Goal: Book appointment/travel/reservation

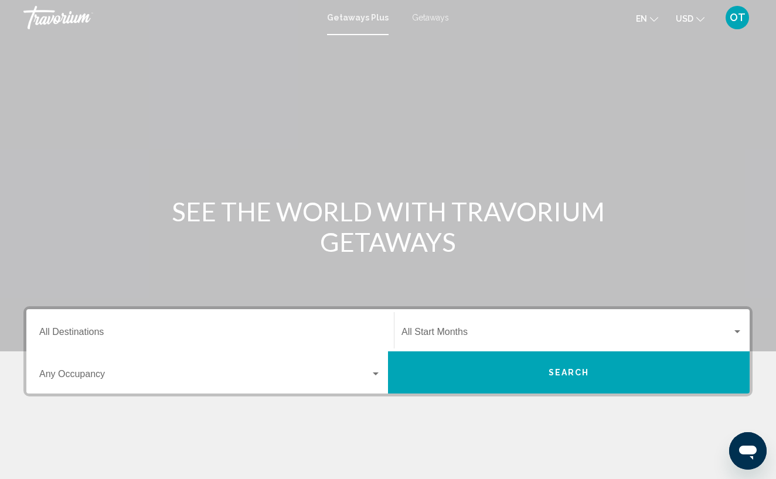
click at [427, 15] on span "Getaways" at bounding box center [430, 17] width 37 height 9
click at [87, 335] on input "Destination All Destinations" at bounding box center [210, 334] width 342 height 11
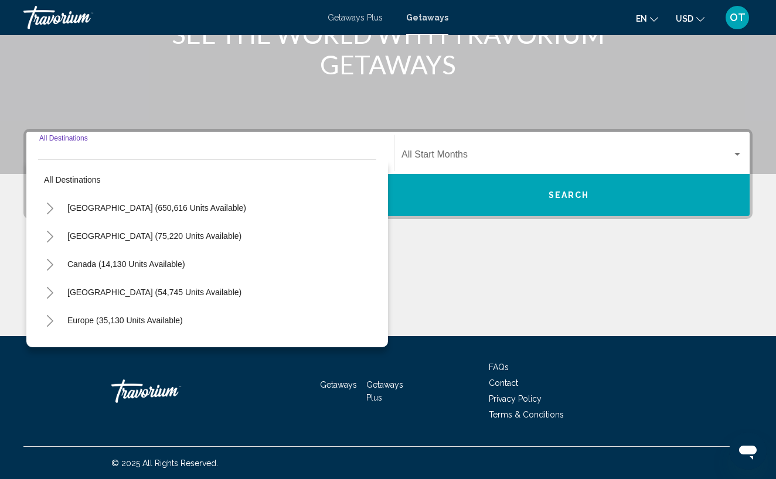
scroll to position [178, 0]
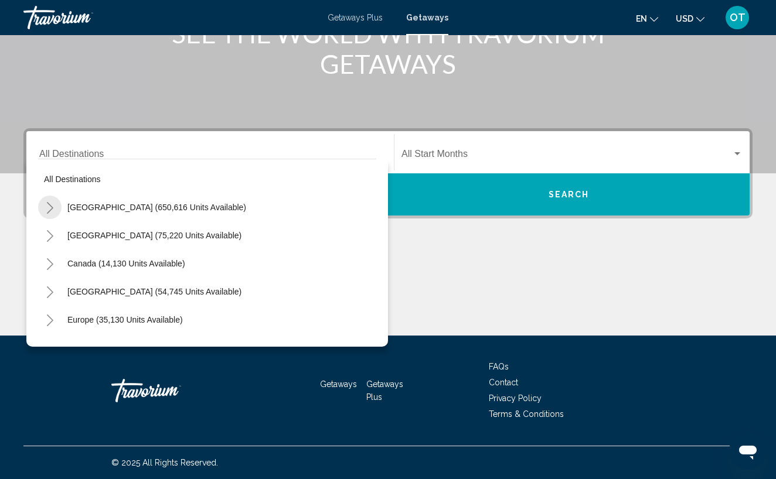
click at [52, 209] on icon "Toggle United States (650,616 units available)" at bounding box center [50, 208] width 6 height 12
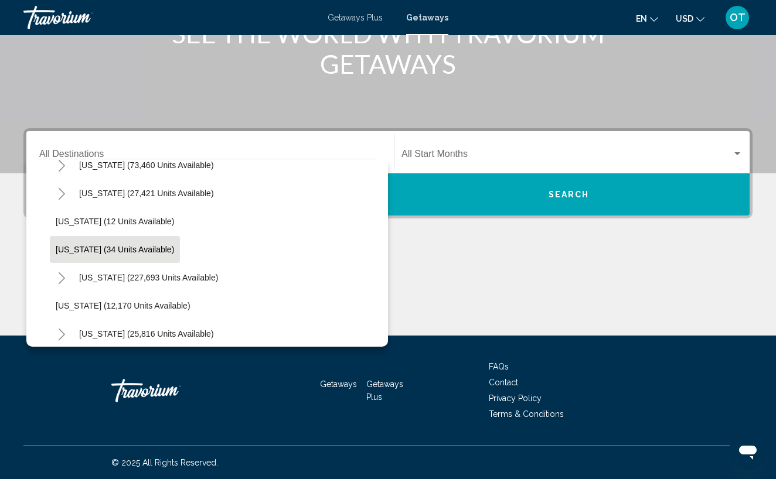
scroll to position [128, 0]
click at [63, 274] on icon "Toggle Florida (227,693 units available)" at bounding box center [61, 277] width 9 height 12
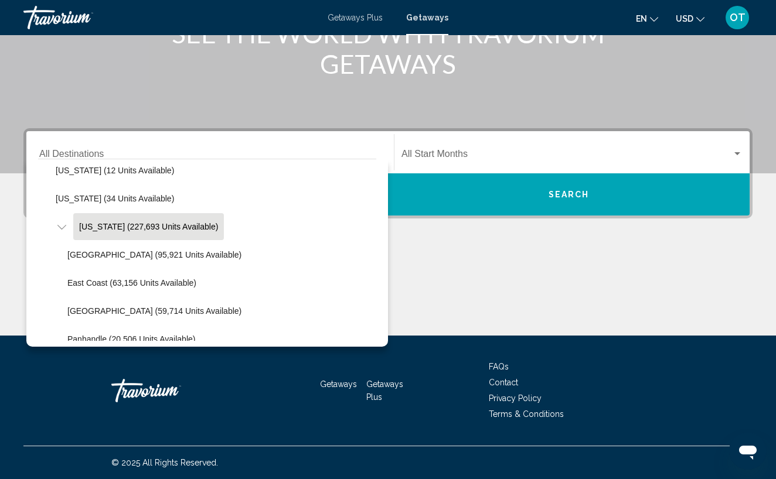
scroll to position [181, 0]
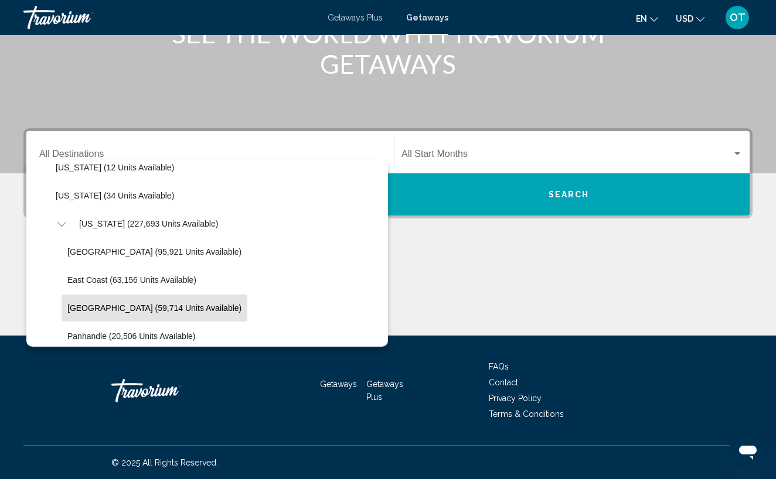
click at [157, 308] on span "[GEOGRAPHIC_DATA] (59,714 units available)" at bounding box center [154, 308] width 174 height 9
type input "**********"
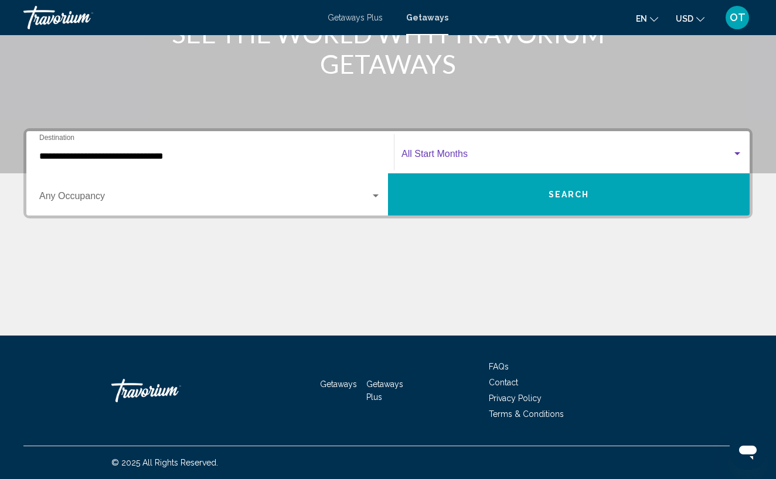
click at [740, 157] on div "Search widget" at bounding box center [737, 153] width 11 height 9
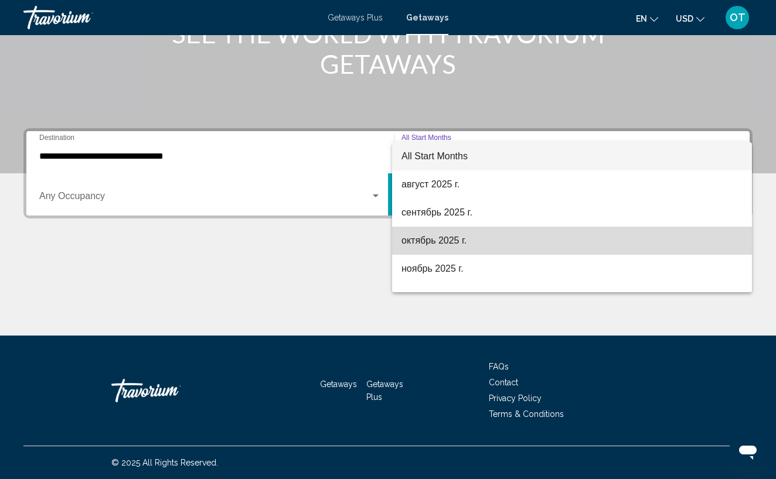
click at [581, 236] on span "октябрь 2025 г." at bounding box center [572, 241] width 341 height 28
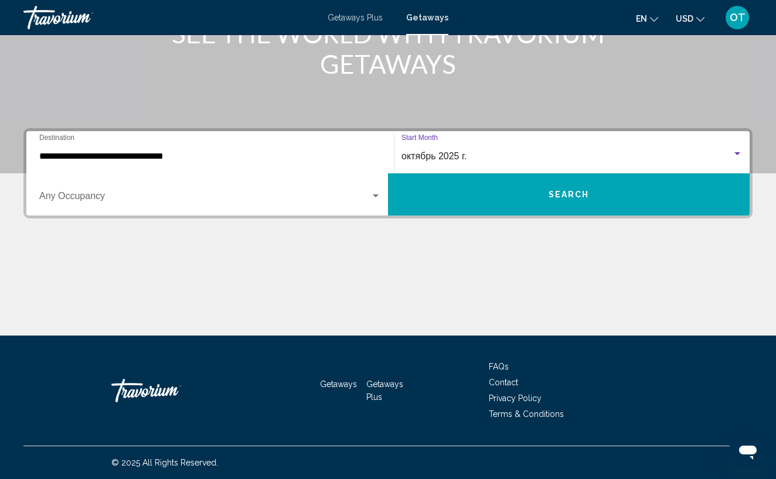
click at [587, 192] on span "Search" at bounding box center [569, 195] width 41 height 9
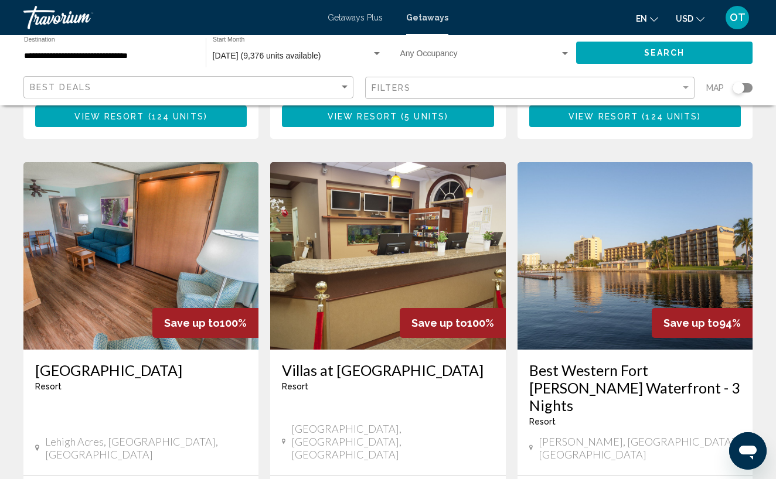
scroll to position [474, 0]
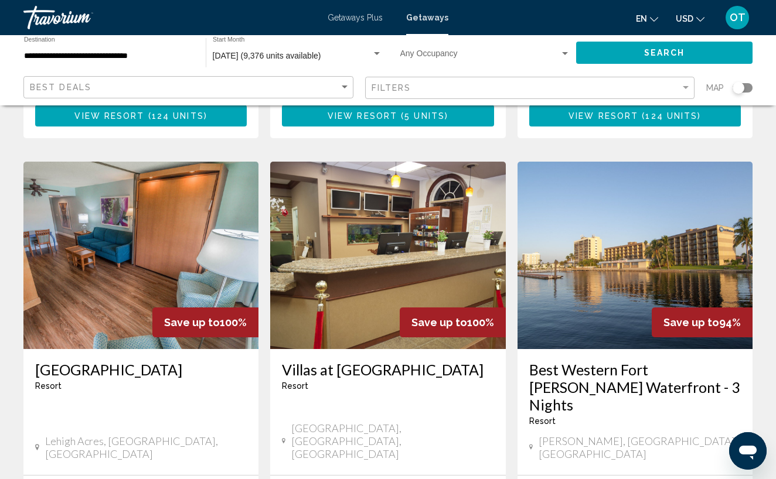
click at [747, 90] on div "Search widget" at bounding box center [743, 87] width 20 height 9
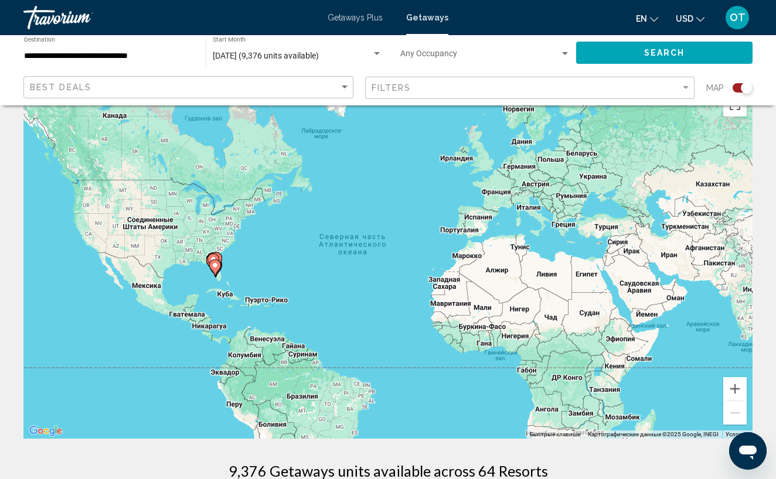
scroll to position [38, 0]
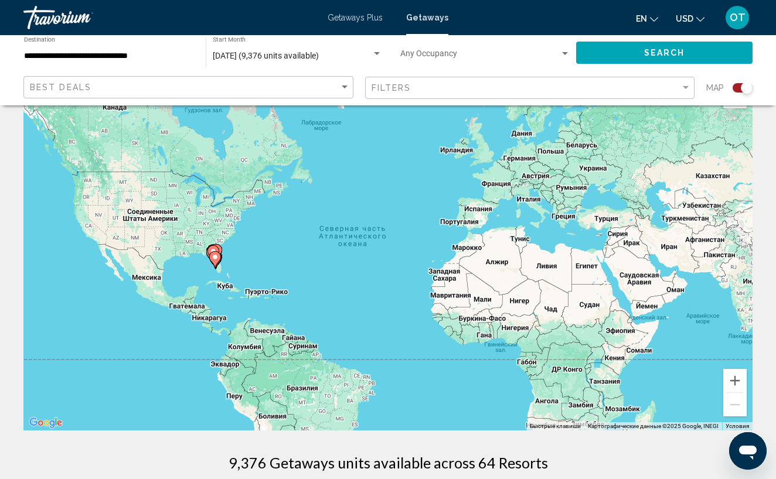
click at [109, 56] on input "**********" at bounding box center [109, 56] width 170 height 9
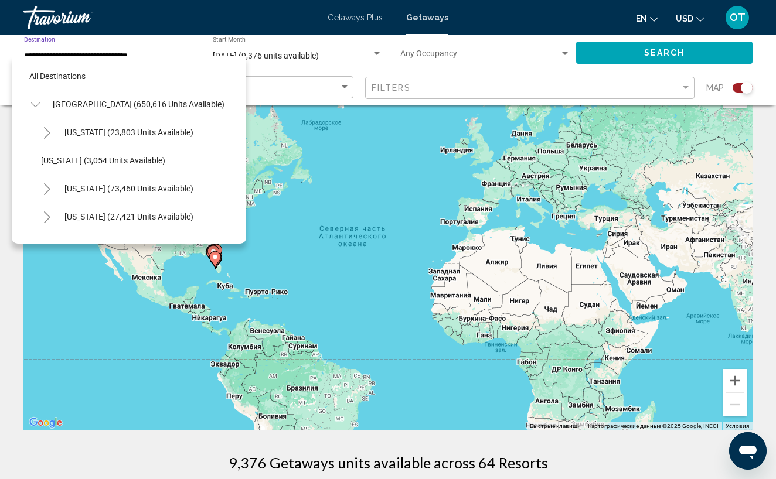
scroll to position [239, 0]
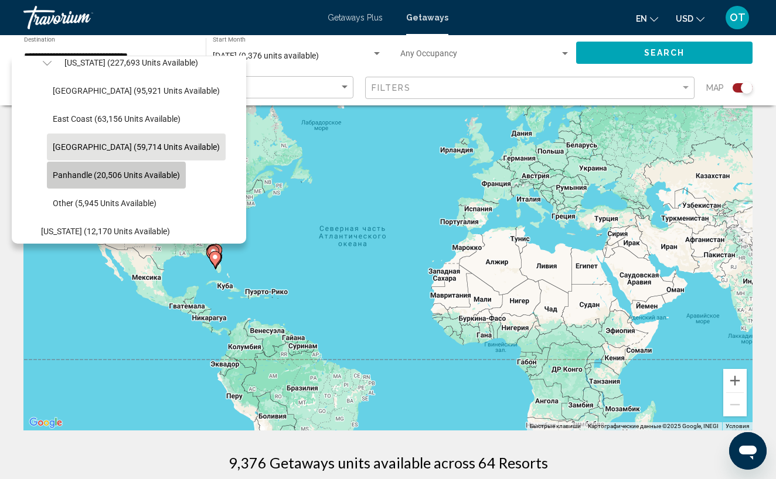
click at [95, 179] on span "Panhandle (20,506 units available)" at bounding box center [116, 175] width 127 height 9
type input "**********"
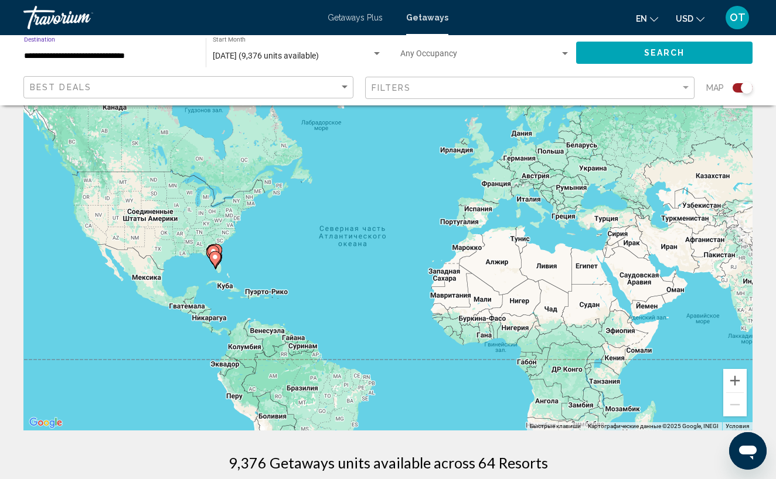
click at [623, 53] on button "Search" at bounding box center [664, 53] width 176 height 22
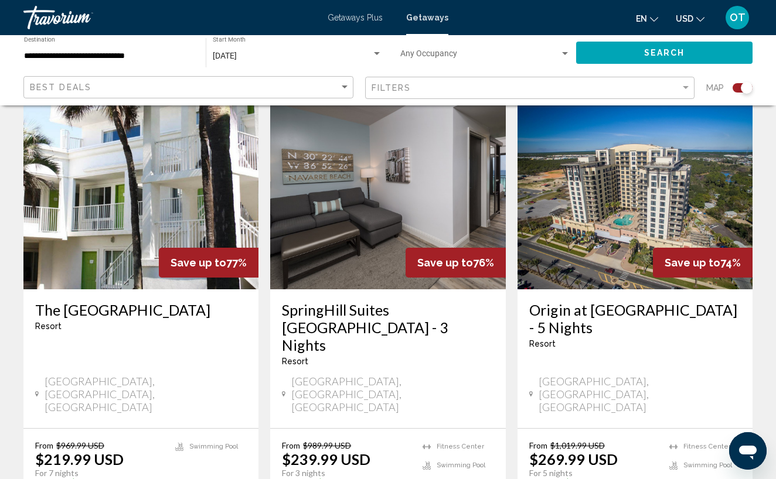
scroll to position [1784, 0]
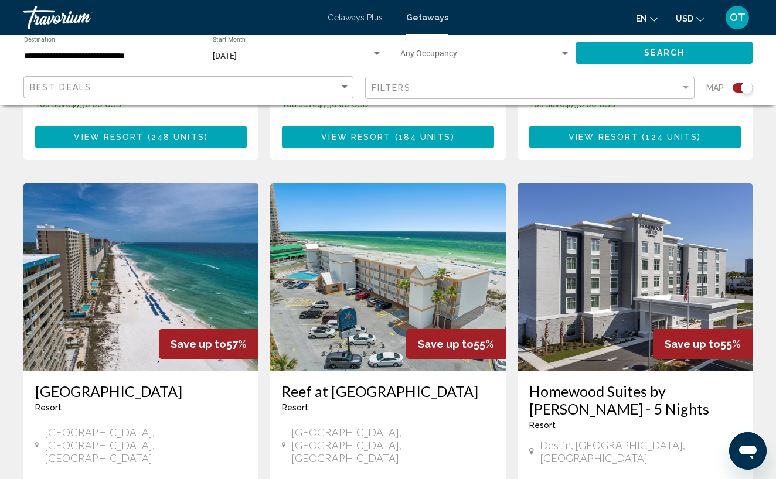
scroll to position [1261, 0]
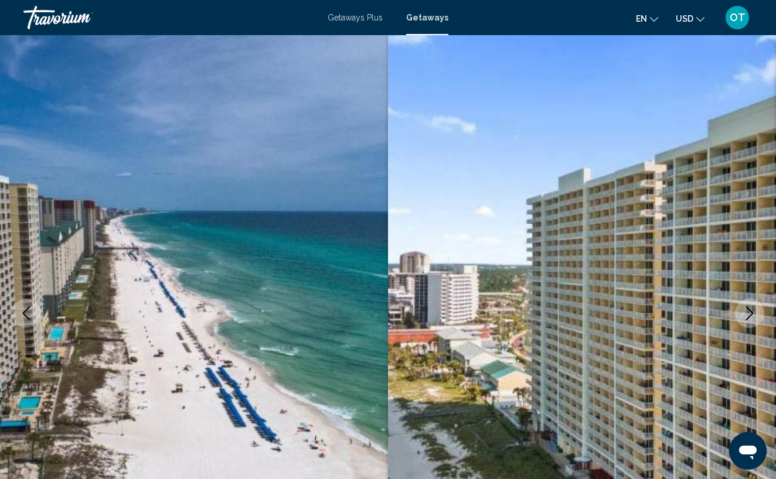
click at [747, 313] on icon "Next image" at bounding box center [750, 314] width 14 height 14
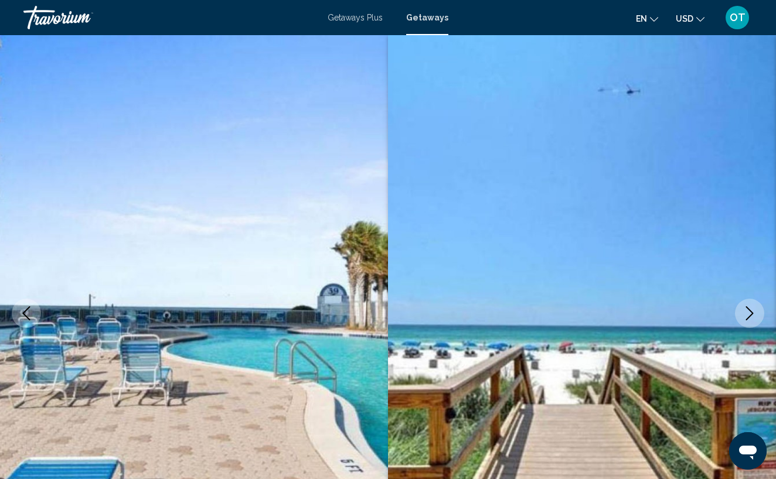
click at [748, 313] on icon "Next image" at bounding box center [750, 314] width 14 height 14
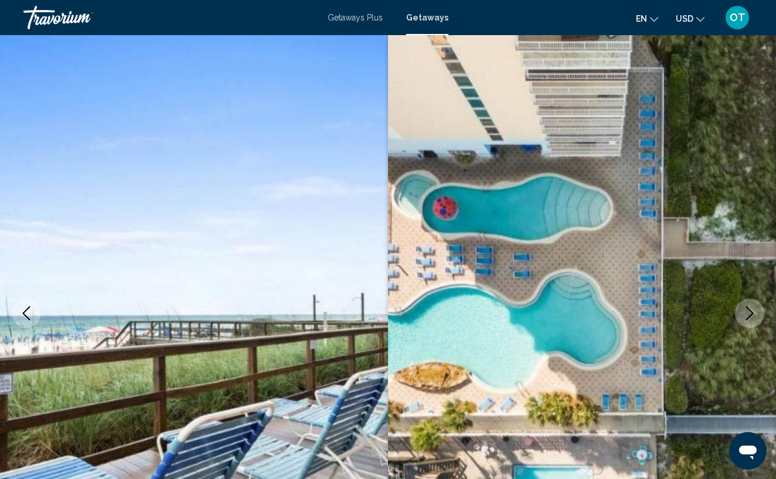
click at [748, 312] on icon "Next image" at bounding box center [750, 314] width 14 height 14
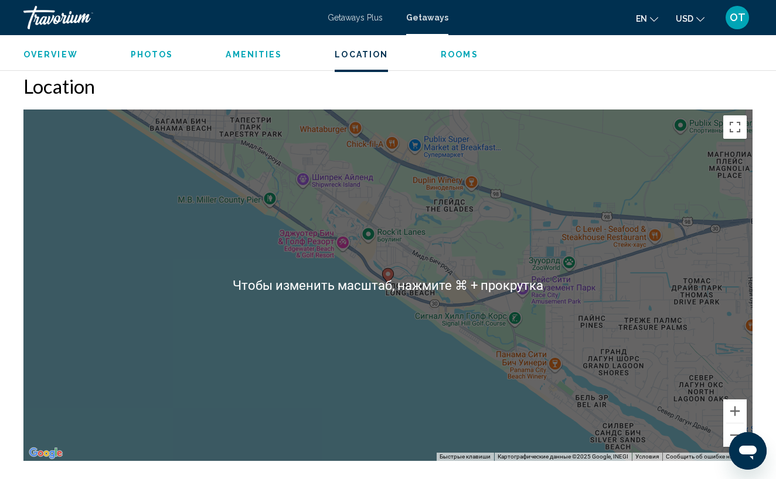
scroll to position [1532, 0]
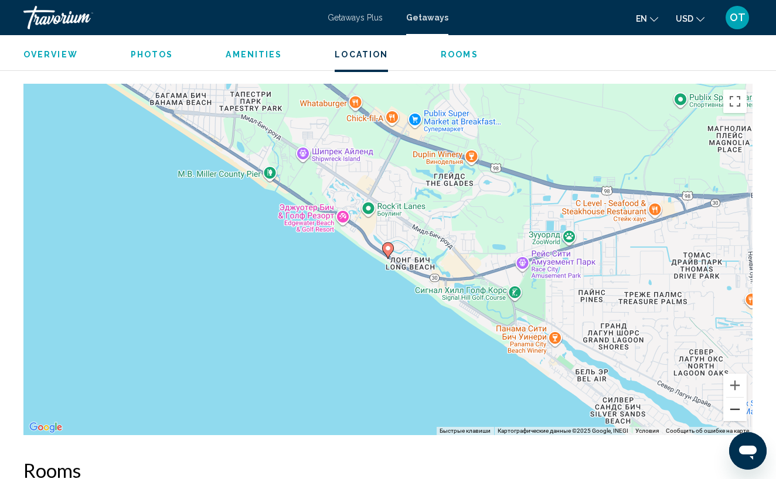
click at [737, 413] on button "Уменьшить" at bounding box center [734, 409] width 23 height 23
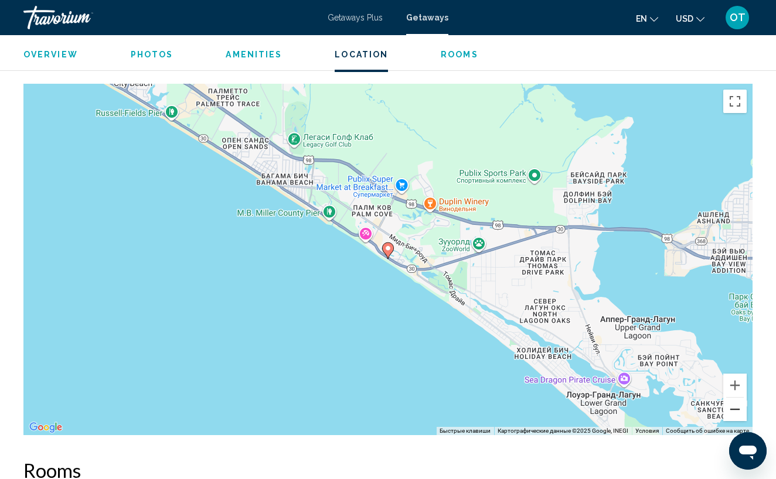
click at [737, 413] on button "Уменьшить" at bounding box center [734, 409] width 23 height 23
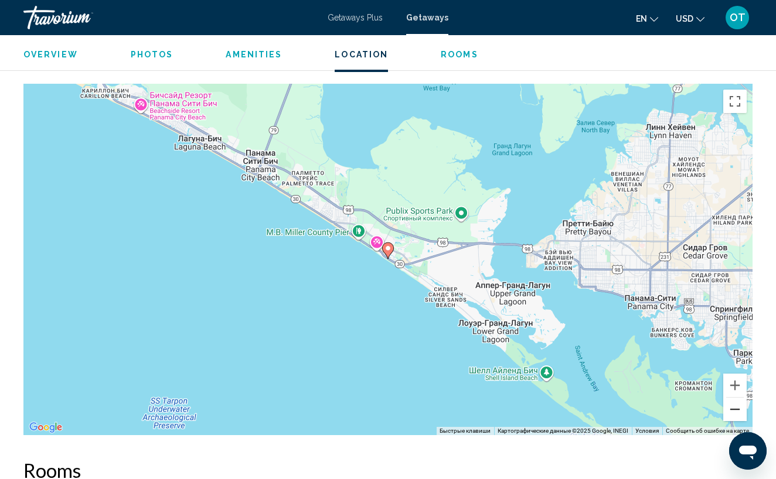
click at [737, 413] on button "Уменьшить" at bounding box center [734, 409] width 23 height 23
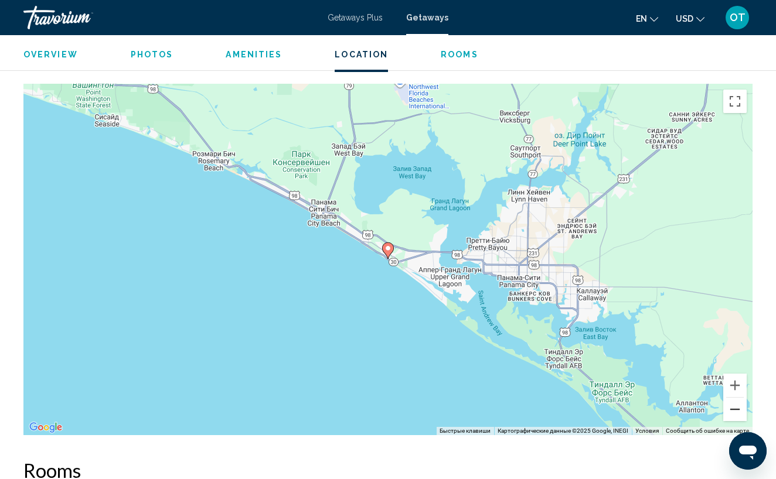
click at [737, 413] on button "Уменьшить" at bounding box center [734, 409] width 23 height 23
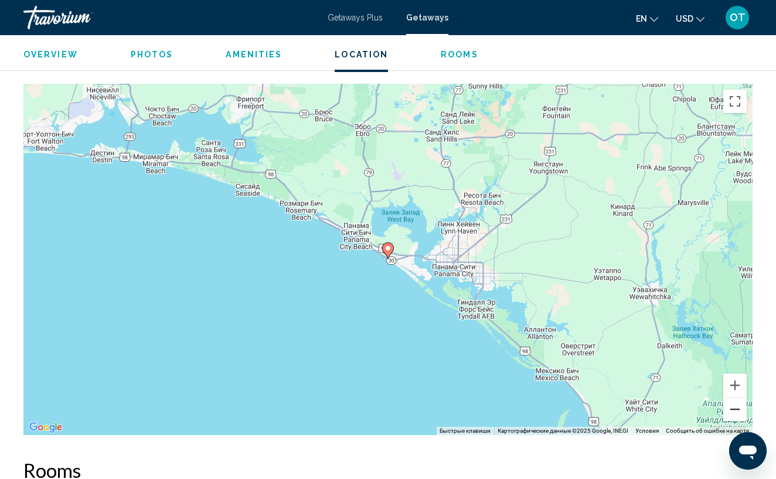
click at [737, 413] on button "Уменьшить" at bounding box center [734, 409] width 23 height 23
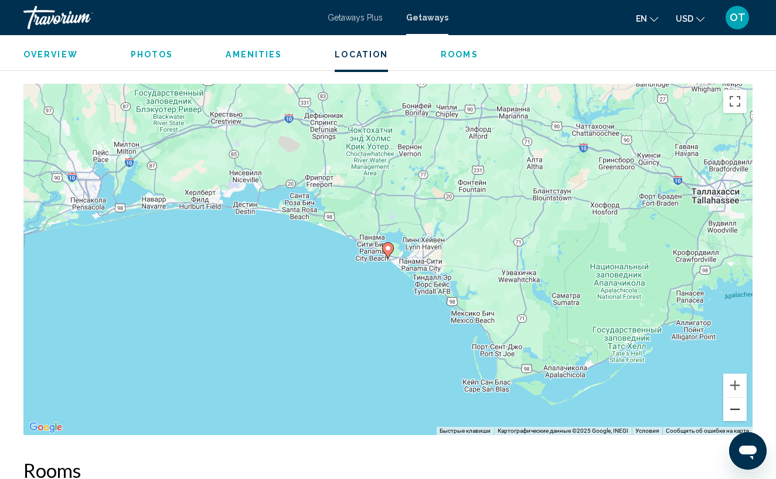
click at [737, 413] on button "Уменьшить" at bounding box center [734, 409] width 23 height 23
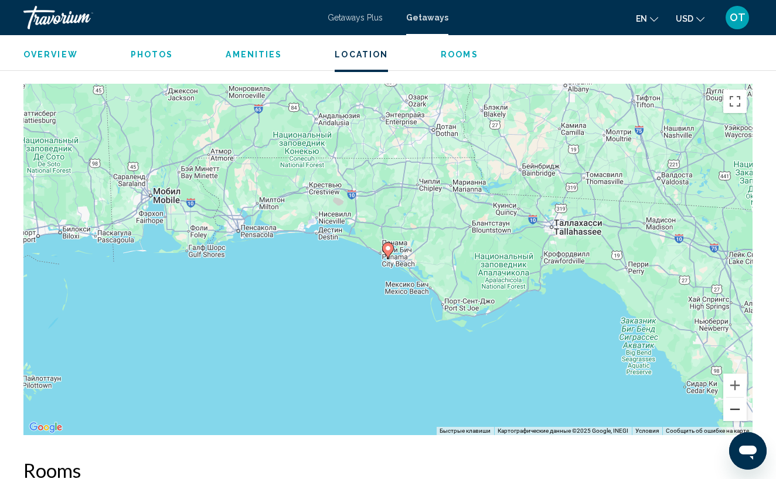
click at [737, 413] on button "Уменьшить" at bounding box center [734, 409] width 23 height 23
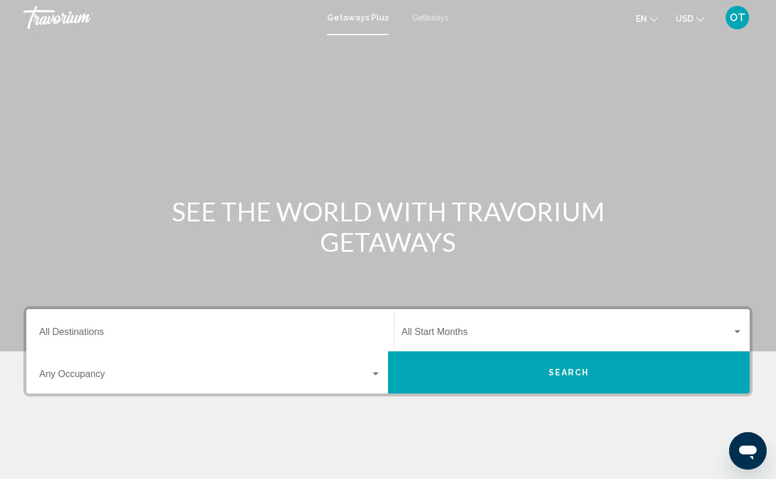
click at [437, 15] on span "Getaways" at bounding box center [430, 17] width 37 height 9
click at [149, 334] on input "Destination All Destinations" at bounding box center [210, 334] width 342 height 11
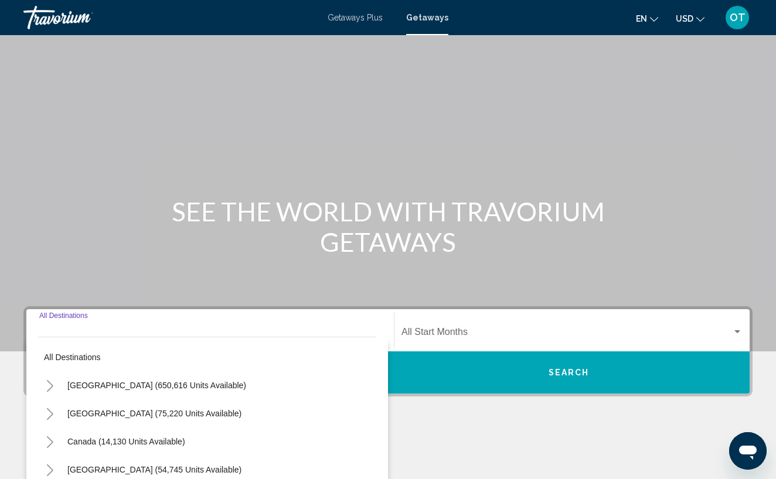
scroll to position [178, 0]
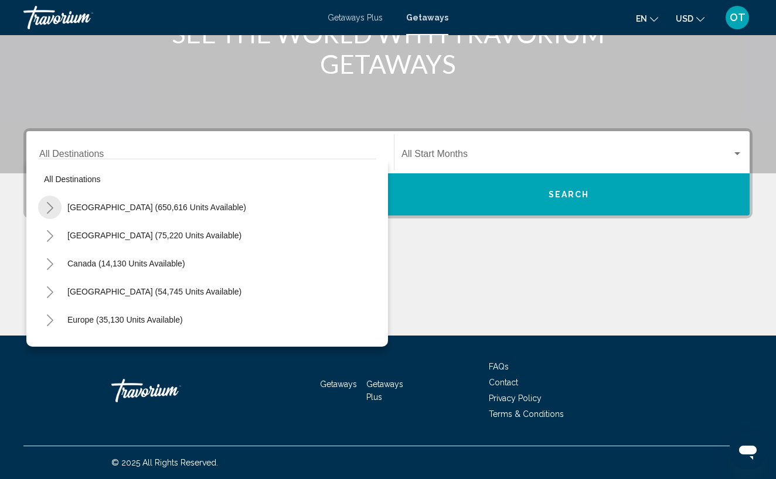
click at [50, 205] on icon "Toggle United States (650,616 units available)" at bounding box center [50, 208] width 6 height 12
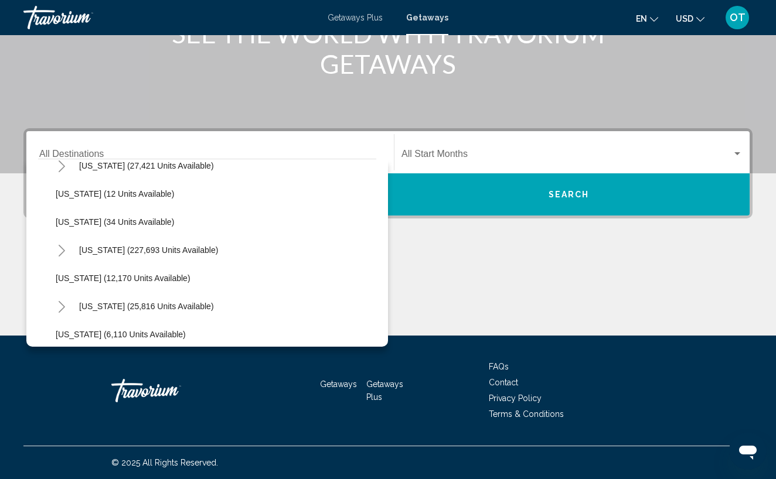
scroll to position [155, 0]
click at [60, 251] on icon "Toggle Florida (227,693 units available)" at bounding box center [61, 250] width 9 height 12
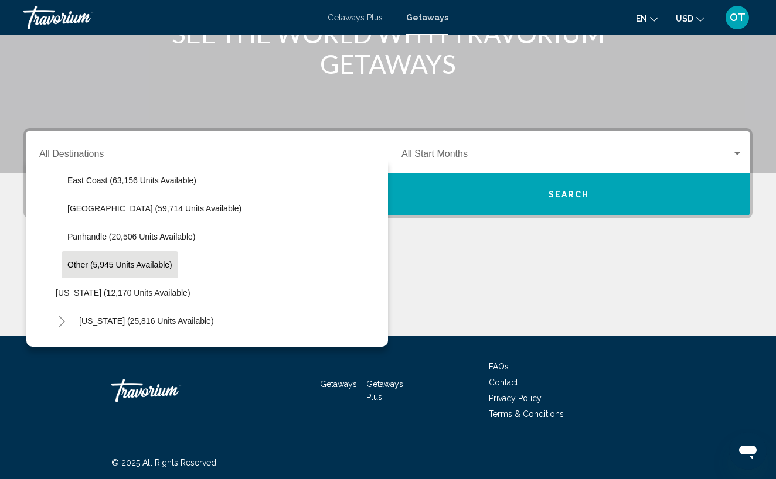
scroll to position [280, 0]
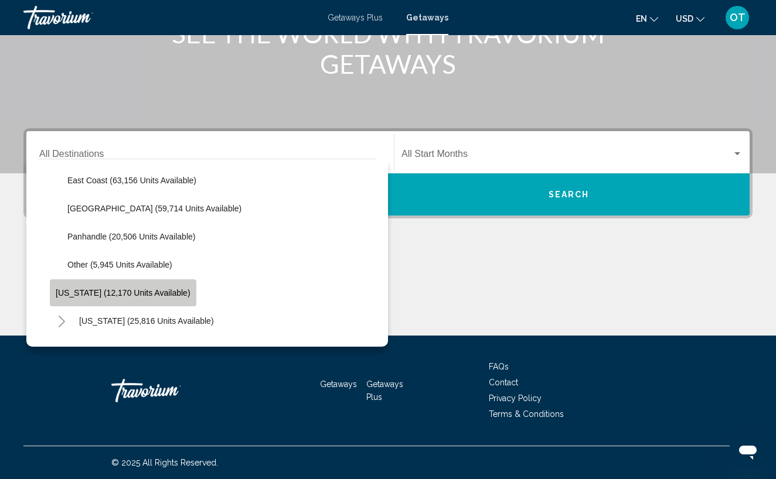
click at [139, 291] on span "[US_STATE] (12,170 units available)" at bounding box center [123, 292] width 135 height 9
type input "**********"
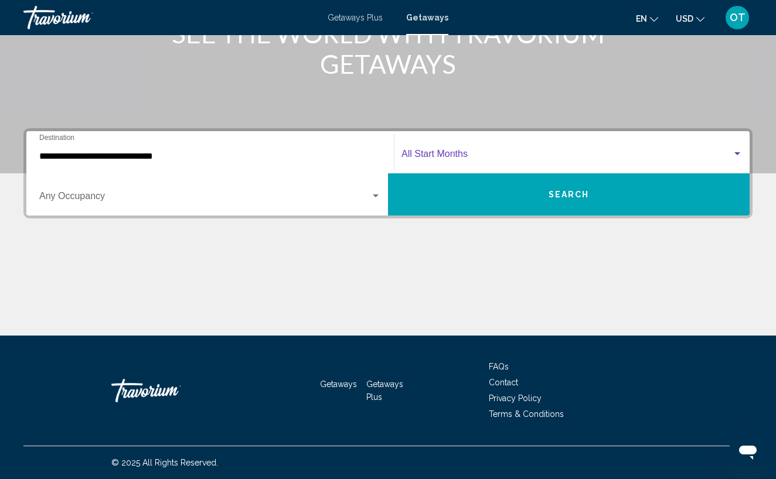
click at [737, 152] on div "Search widget" at bounding box center [737, 153] width 11 height 9
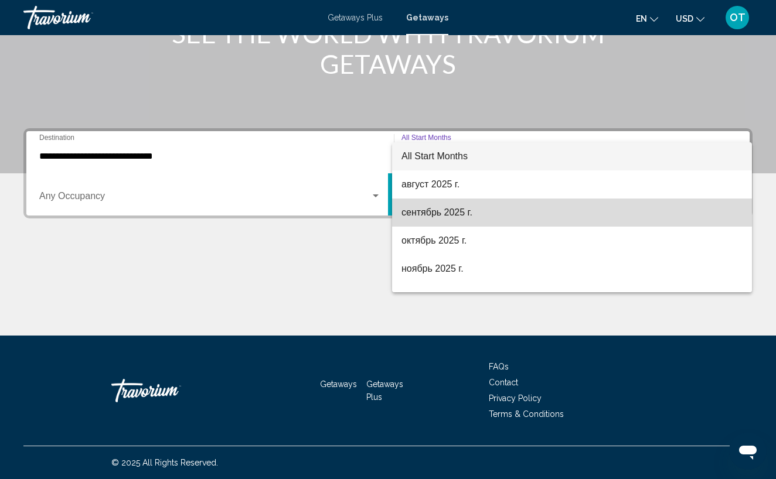
click at [538, 215] on span "сентябрь 2025 г." at bounding box center [572, 213] width 341 height 28
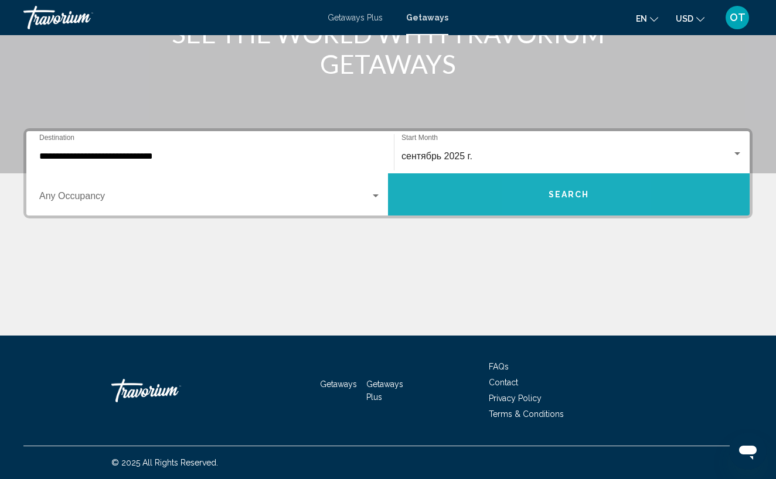
click at [552, 203] on button "Search" at bounding box center [569, 195] width 362 height 42
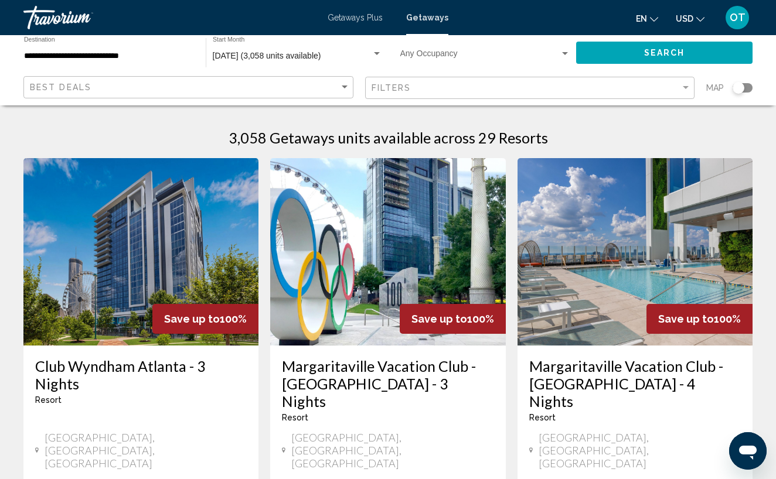
click at [749, 88] on div "Search widget" at bounding box center [743, 87] width 20 height 9
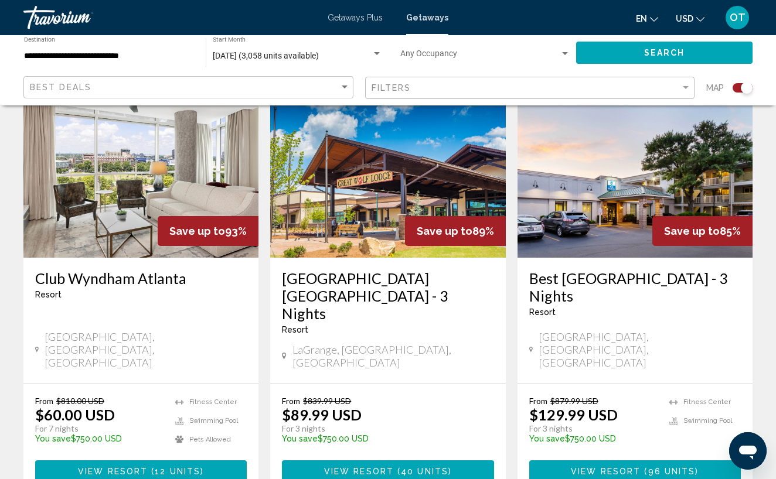
scroll to position [1901, 0]
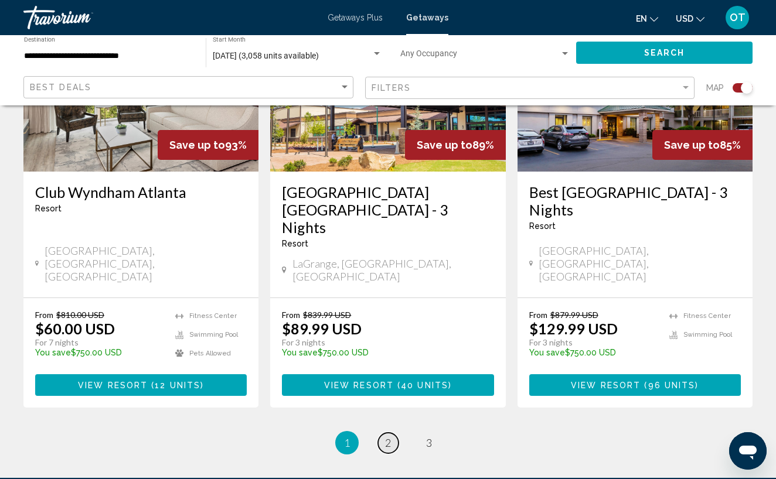
click at [387, 437] on span "2" at bounding box center [388, 443] width 6 height 13
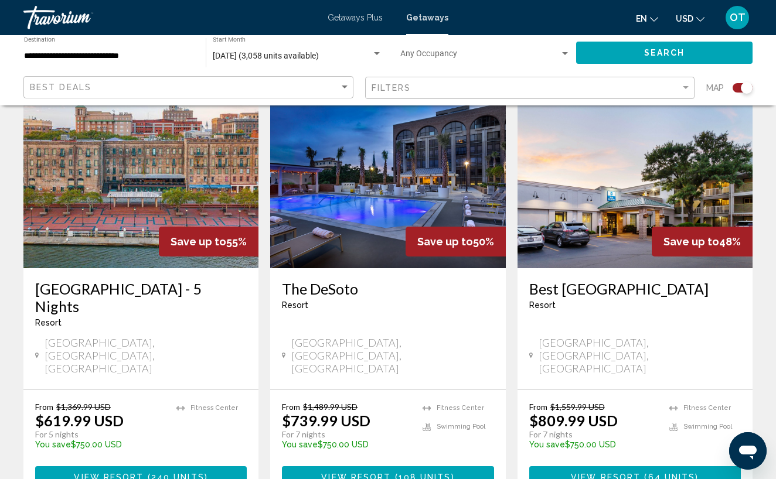
scroll to position [1936, 0]
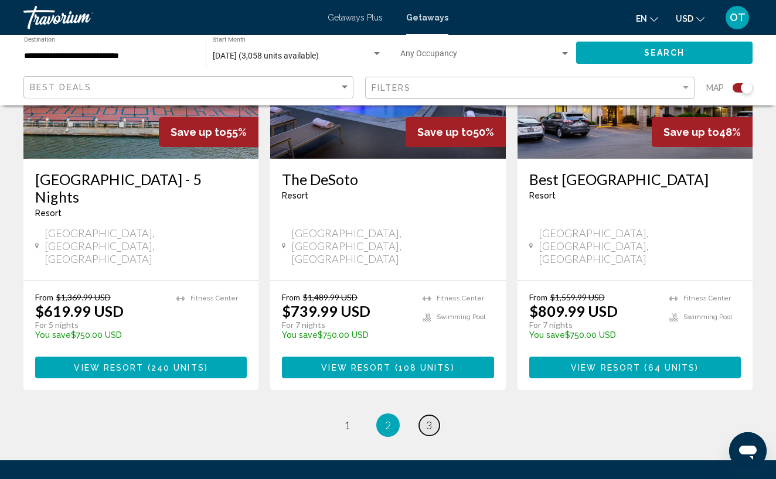
click at [431, 419] on span "3" at bounding box center [429, 425] width 6 height 13
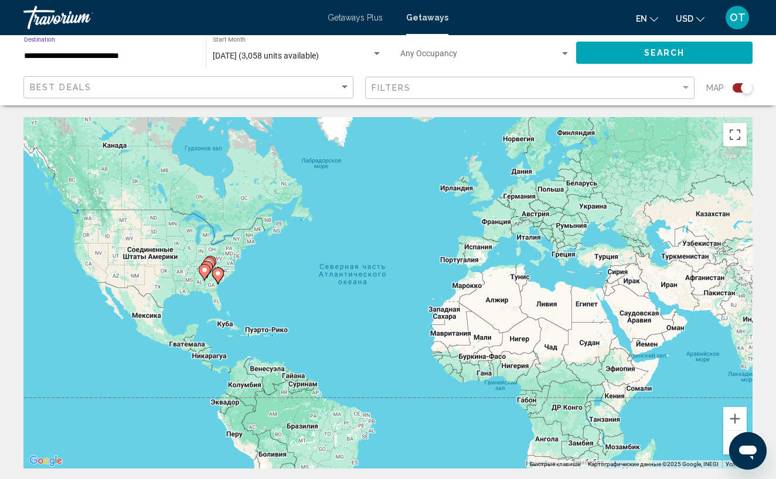
click at [135, 57] on input "**********" at bounding box center [109, 56] width 170 height 9
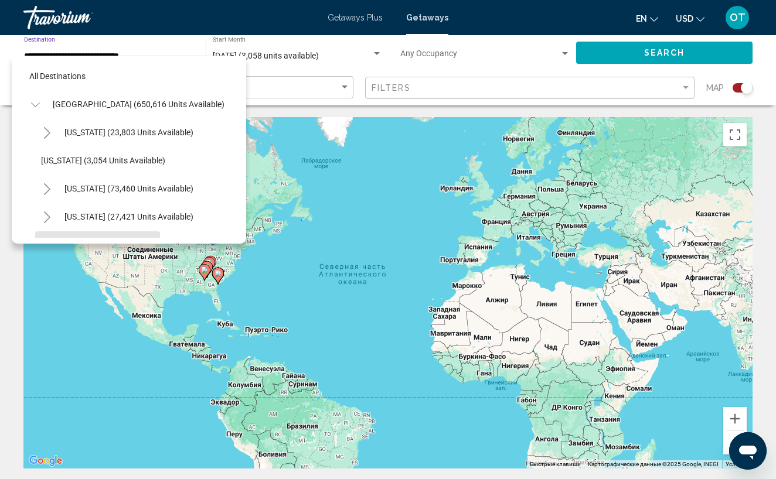
scroll to position [182, 0]
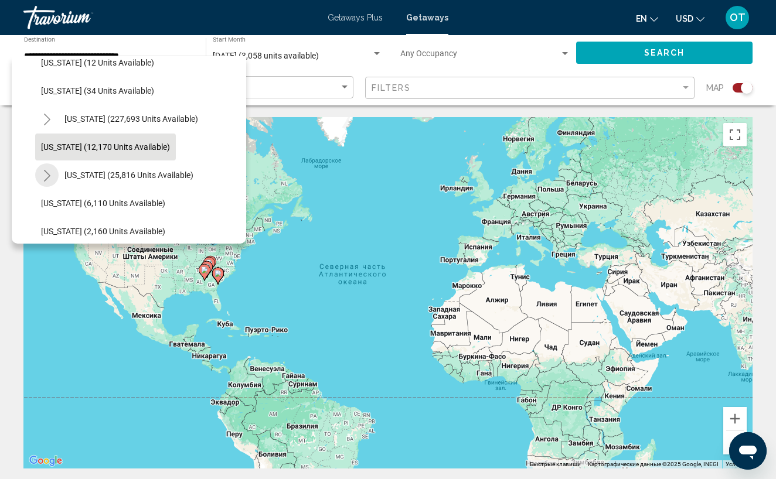
click at [50, 174] on icon "Toggle Hawaii (25,816 units available)" at bounding box center [47, 176] width 9 height 12
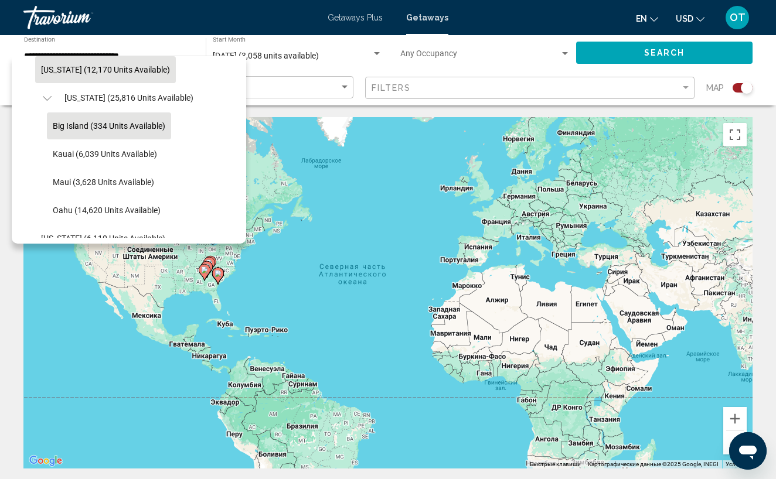
scroll to position [263, 0]
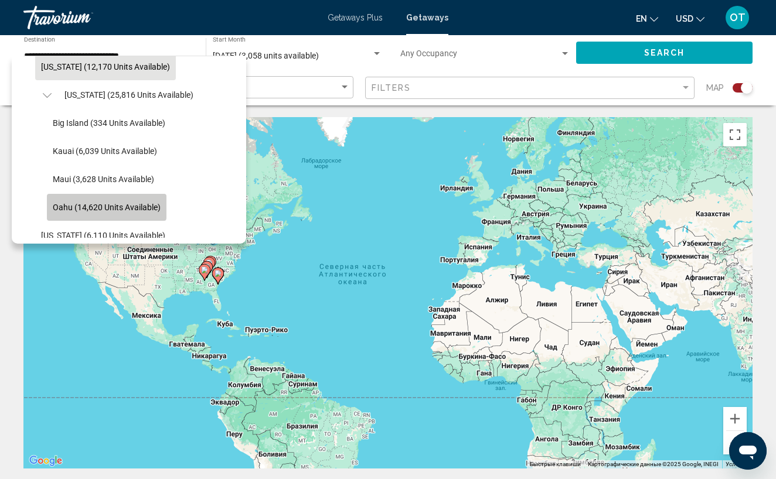
click at [106, 206] on span "Oahu (14,620 units available)" at bounding box center [107, 207] width 108 height 9
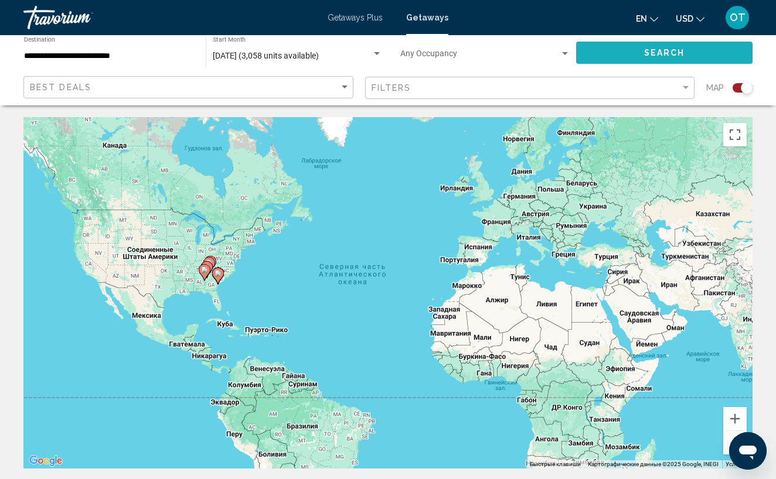
click at [657, 59] on button "Search" at bounding box center [664, 53] width 176 height 22
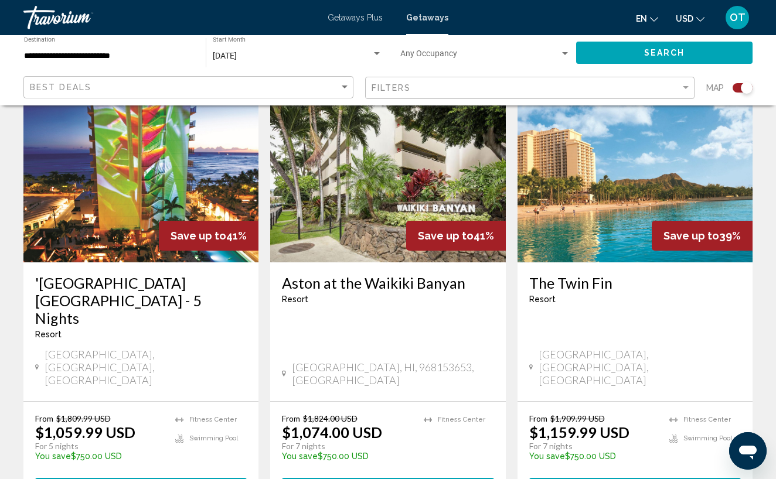
scroll to position [1846, 0]
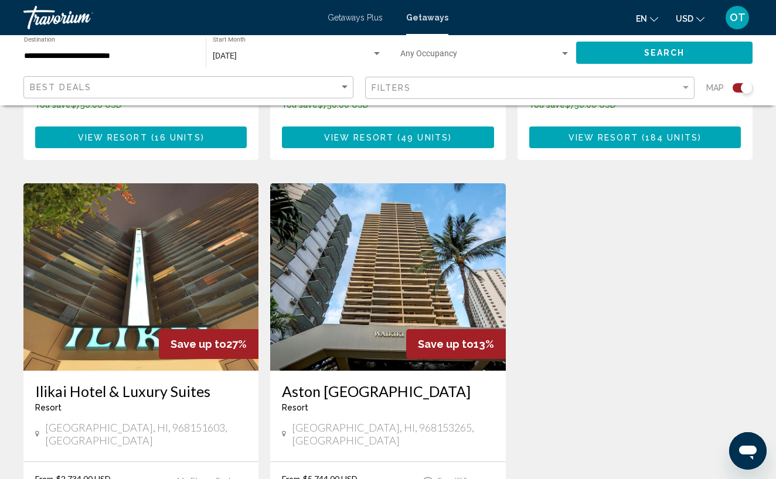
scroll to position [799, 0]
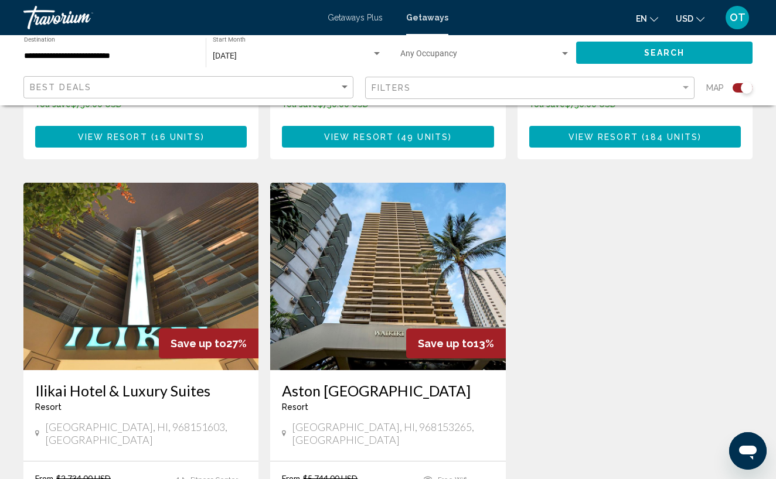
click at [123, 66] on div "**********" at bounding box center [109, 53] width 170 height 32
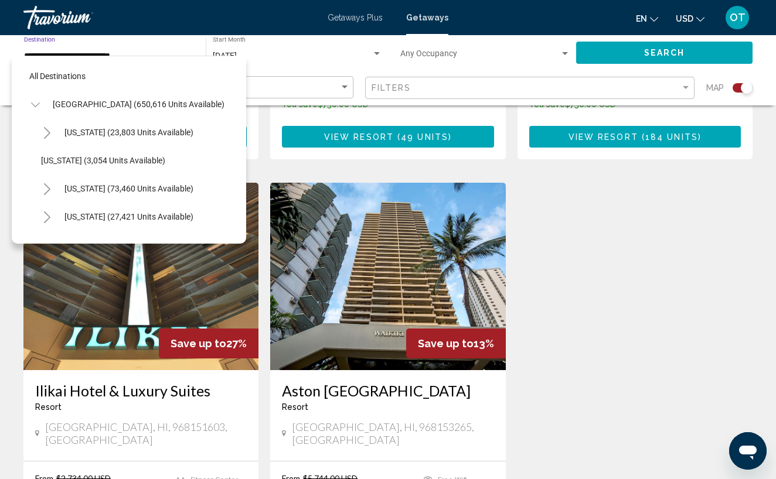
scroll to position [323, 0]
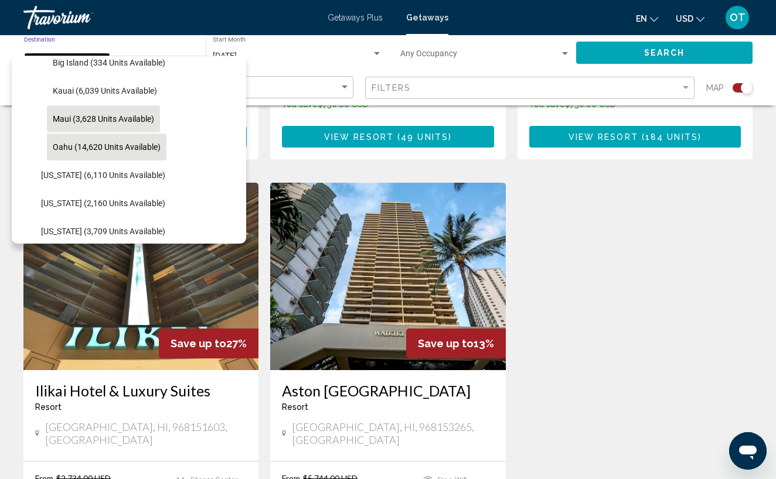
click at [90, 120] on span "Maui (3,628 units available)" at bounding box center [103, 118] width 101 height 9
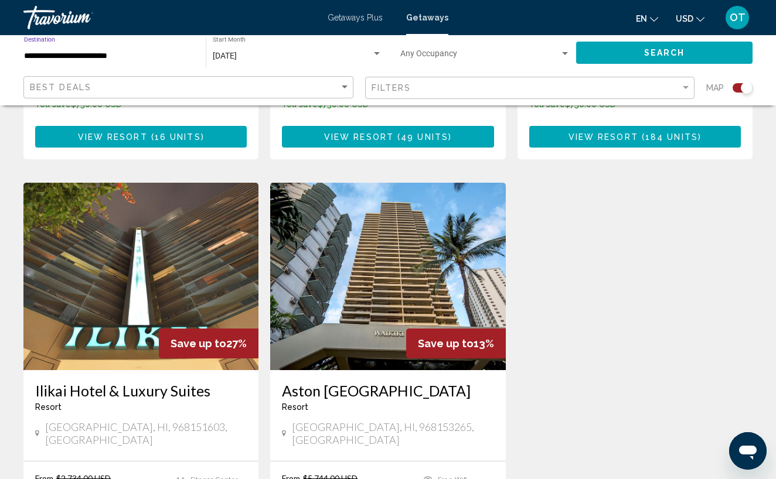
click at [631, 53] on button "Search" at bounding box center [664, 53] width 176 height 22
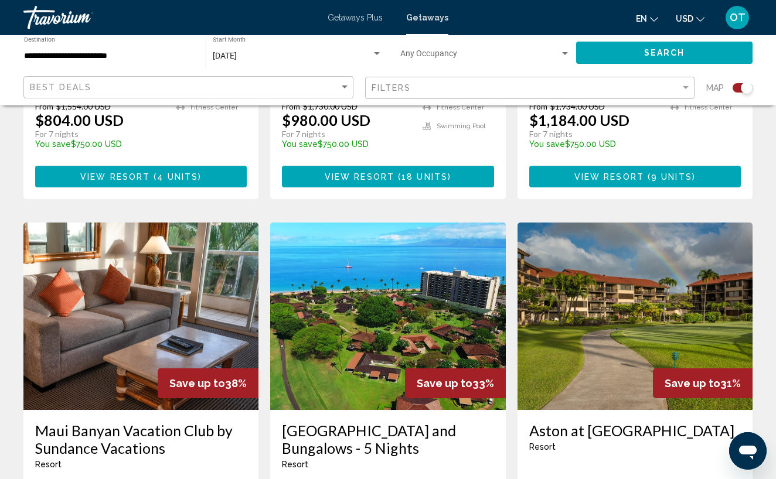
scroll to position [1584, 0]
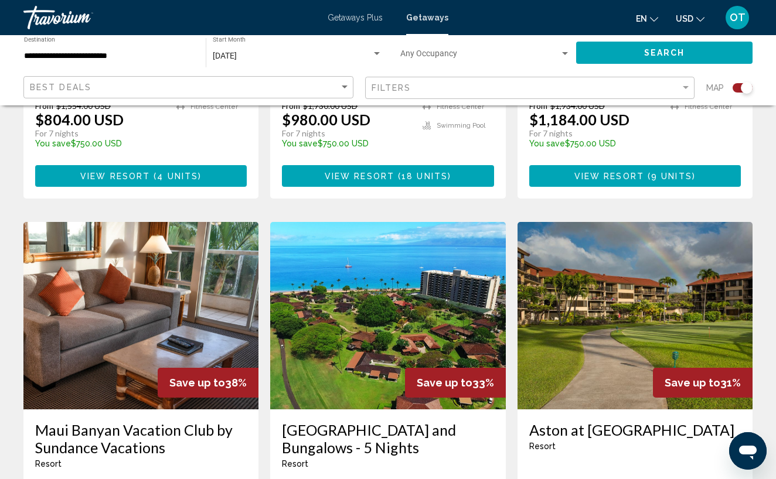
click at [38, 59] on input "**********" at bounding box center [109, 56] width 170 height 9
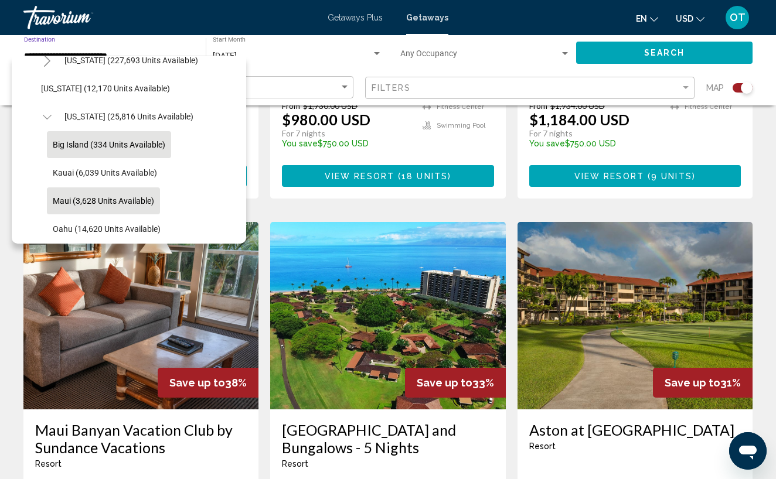
scroll to position [237, 0]
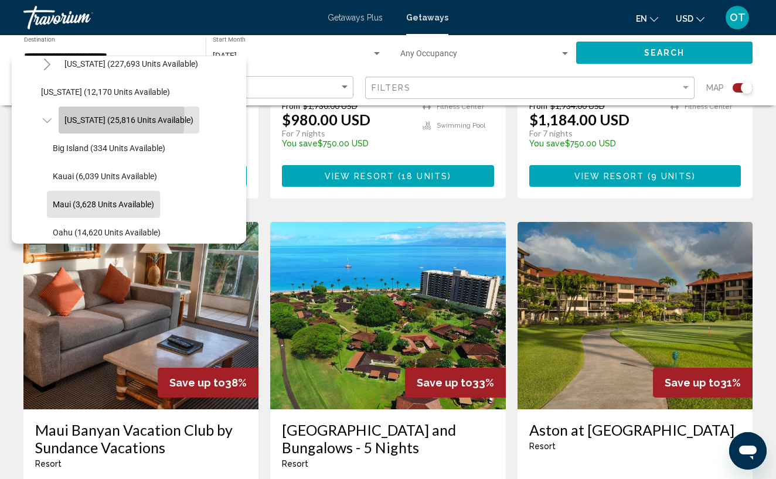
click at [87, 119] on span "[US_STATE] (25,816 units available)" at bounding box center [128, 119] width 129 height 9
type input "**********"
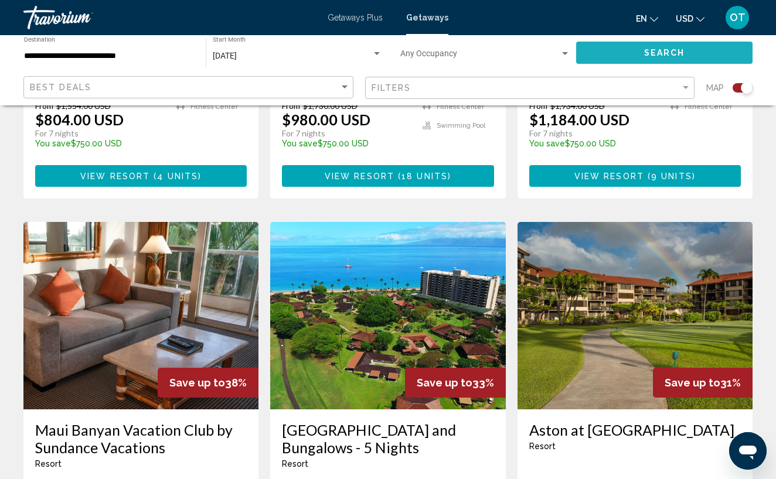
click at [635, 55] on button "Search" at bounding box center [664, 53] width 176 height 22
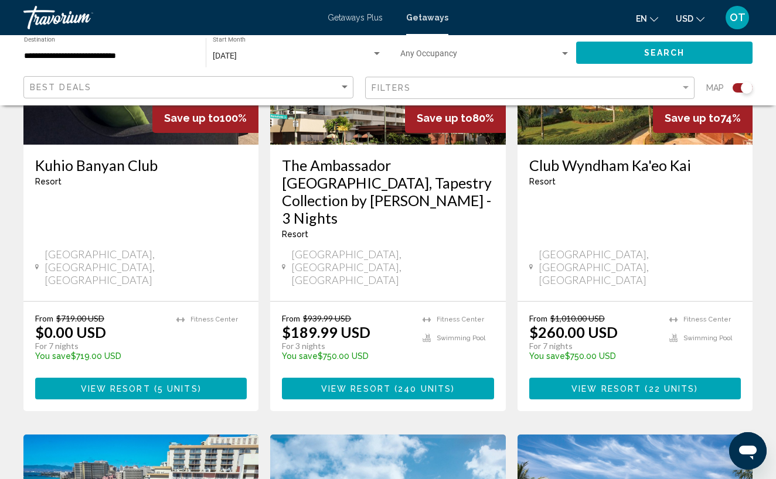
scroll to position [571, 0]
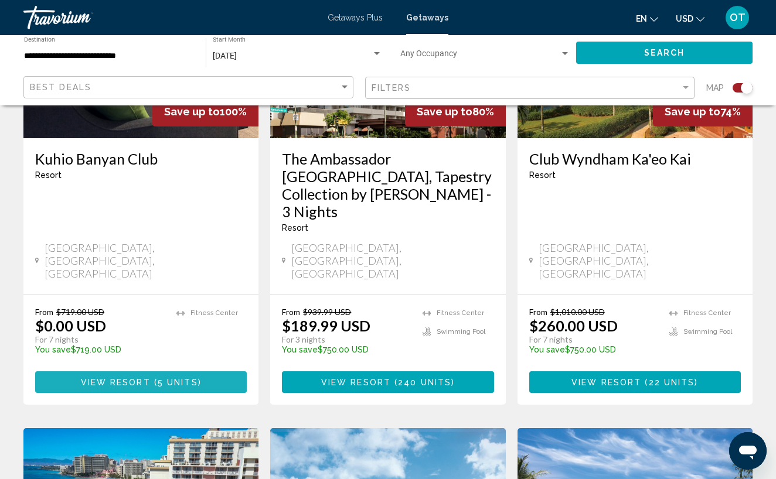
click at [168, 378] on span "5 units" at bounding box center [178, 382] width 40 height 9
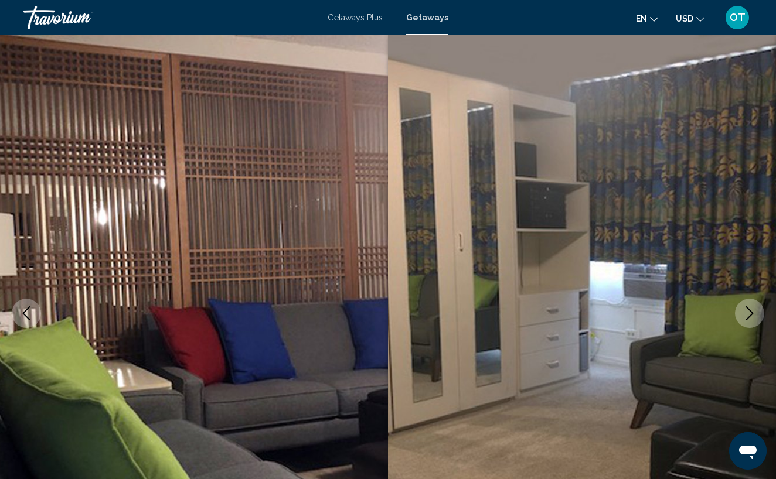
click at [757, 313] on button "Next image" at bounding box center [749, 313] width 29 height 29
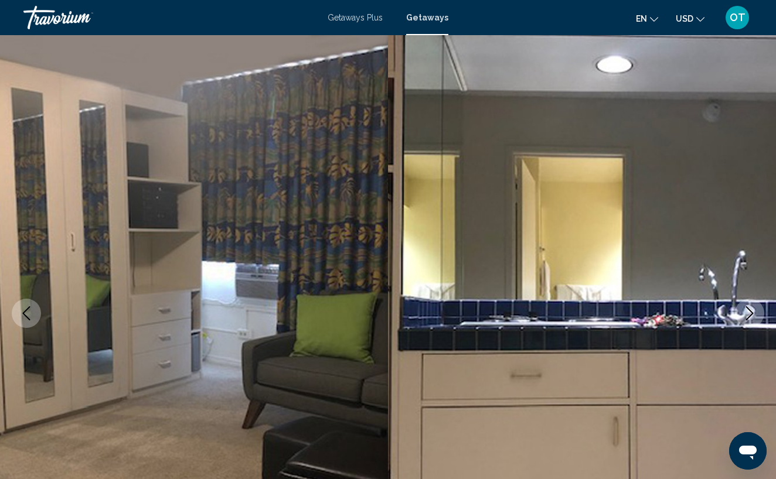
click at [757, 314] on button "Next image" at bounding box center [749, 313] width 29 height 29
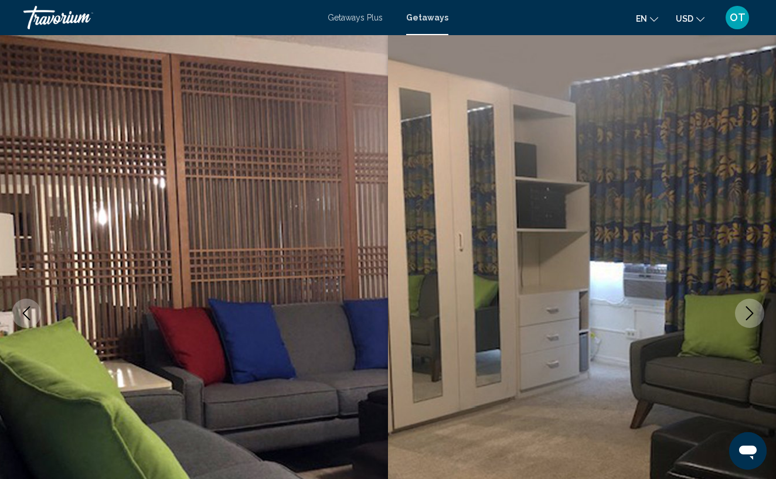
click at [757, 314] on button "Next image" at bounding box center [749, 313] width 29 height 29
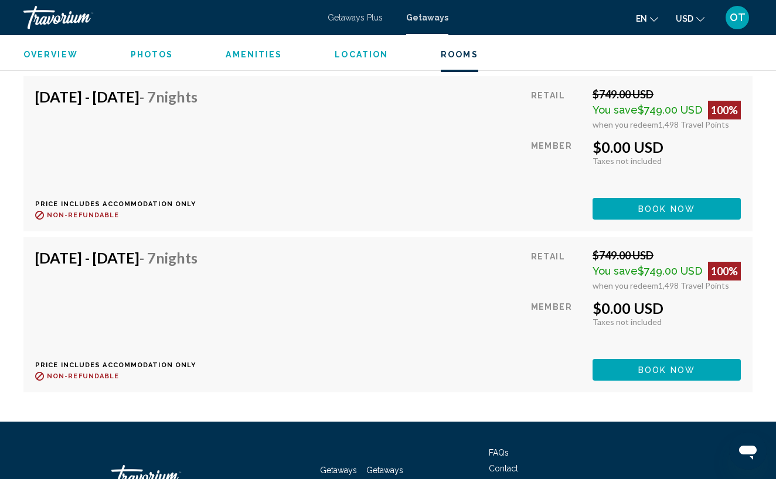
scroll to position [2494, 0]
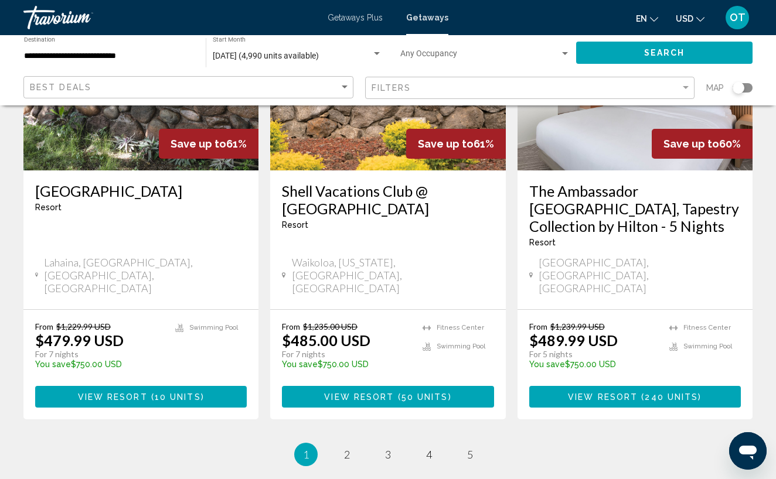
scroll to position [1573, 0]
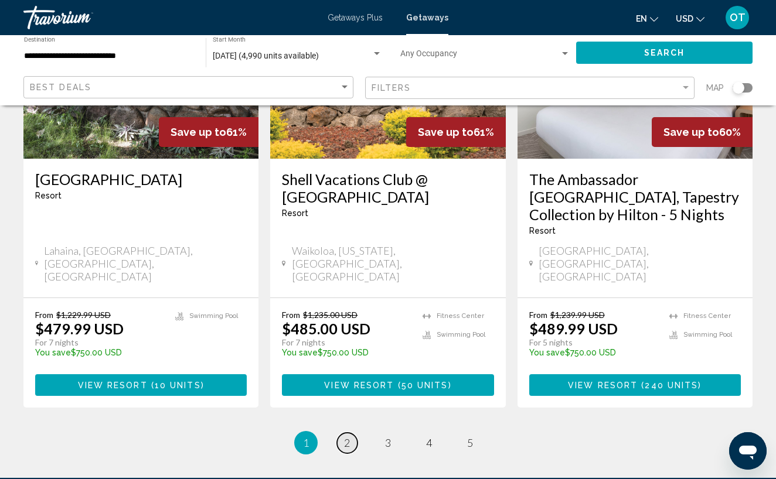
click at [348, 437] on span "2" at bounding box center [347, 443] width 6 height 13
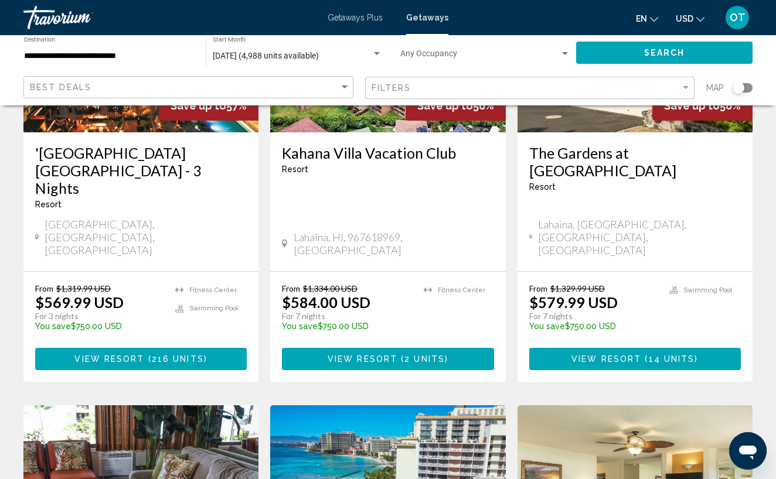
scroll to position [657, 0]
